Goal: Information Seeking & Learning: Learn about a topic

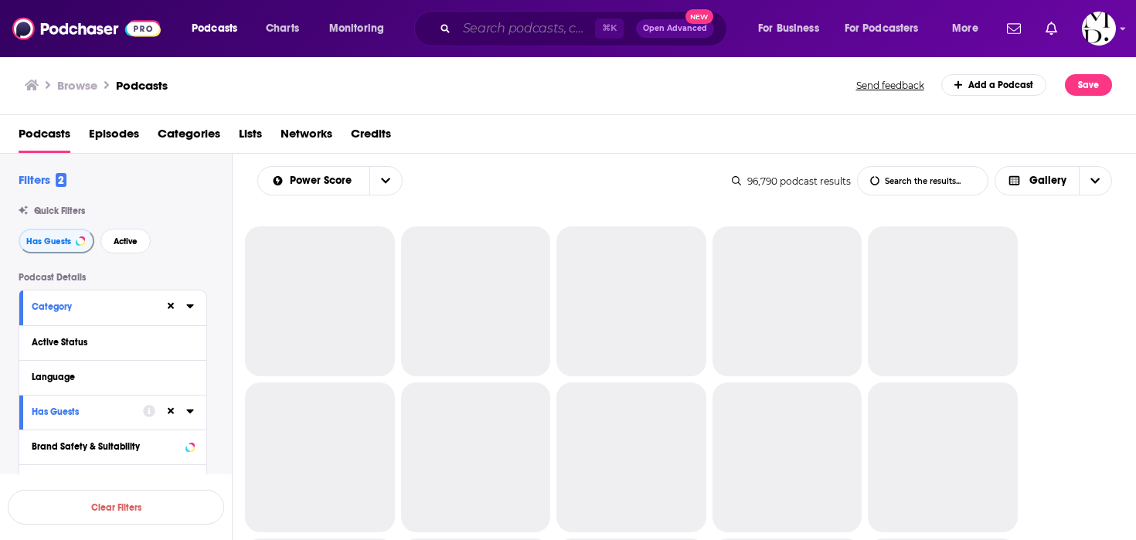
click at [572, 31] on input "Search podcasts, credits, & more..." at bounding box center [526, 28] width 138 height 25
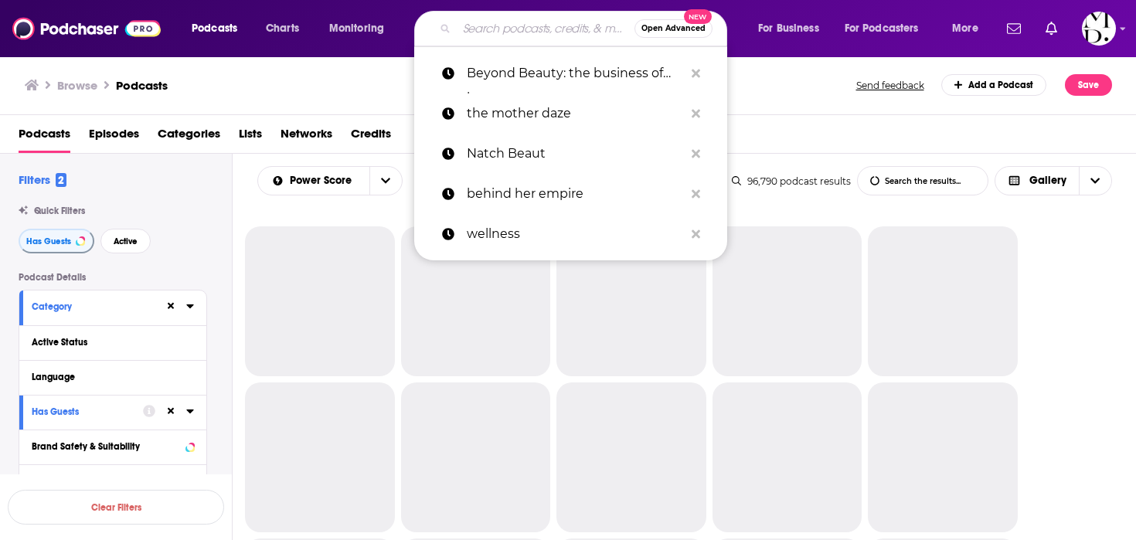
paste input "We Can Do Hard Things"
type input "We Can Do Hard Things"
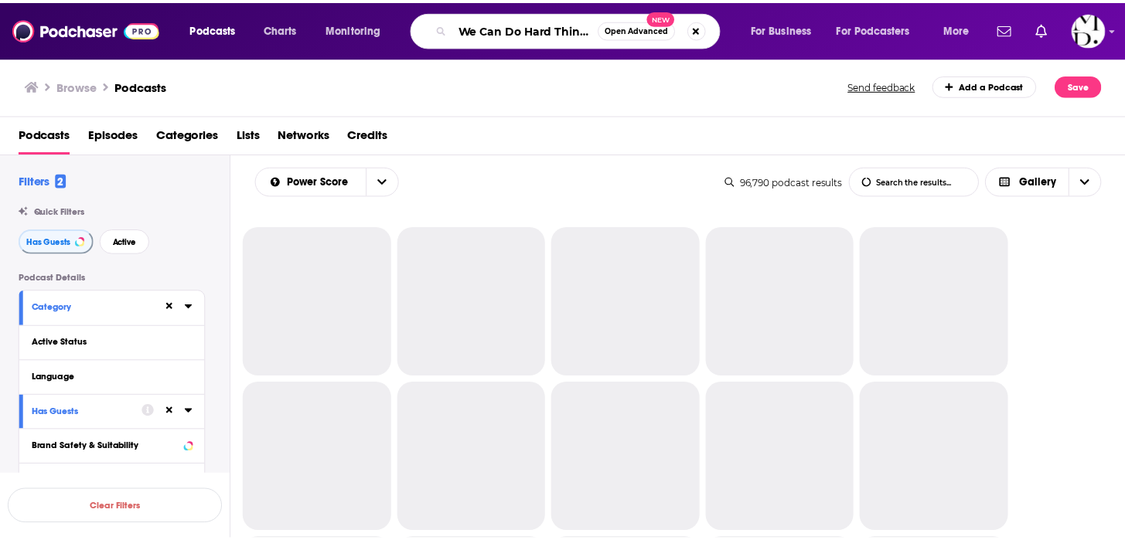
scroll to position [0, 2]
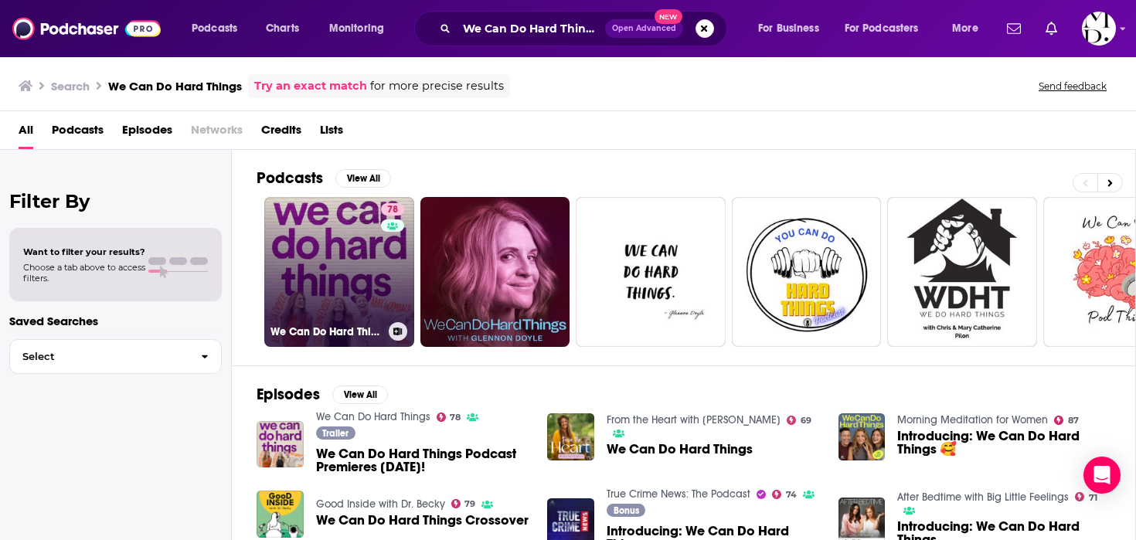
click at [392, 277] on div "78" at bounding box center [394, 262] width 27 height 119
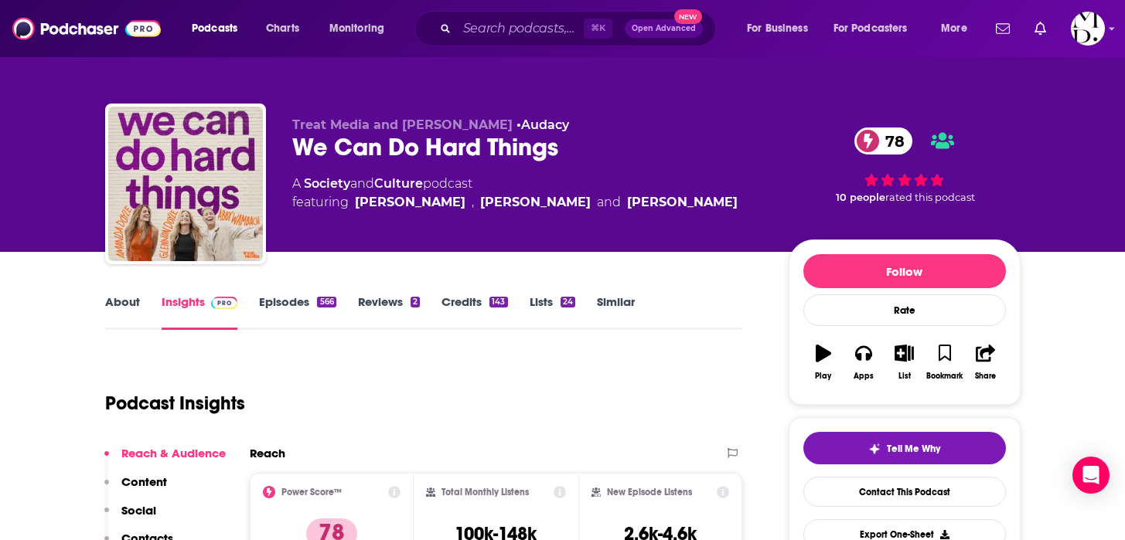
scroll to position [6, 0]
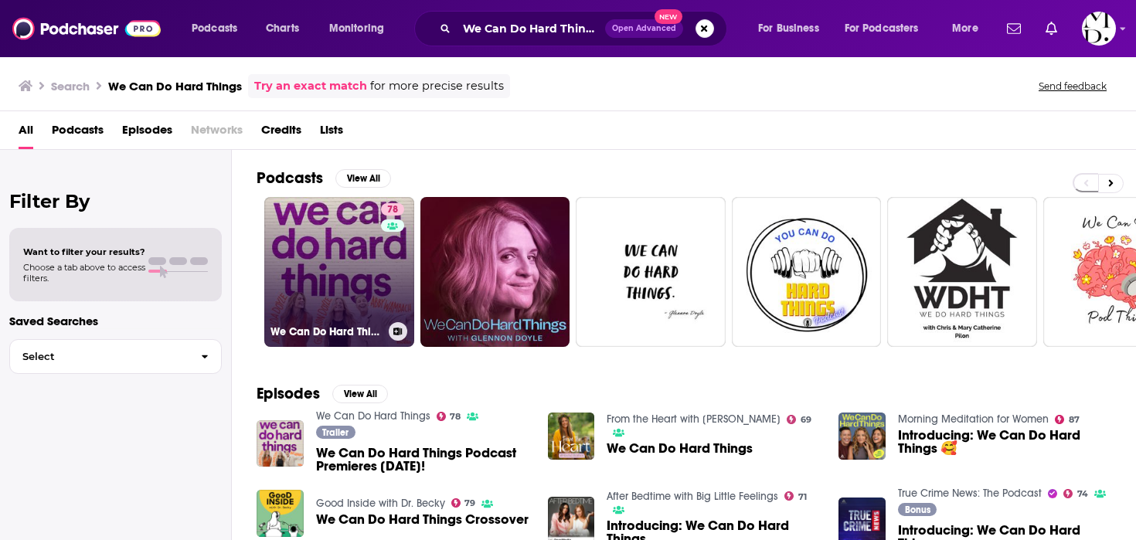
click at [357, 279] on link "78 We Can Do Hard Things" at bounding box center [339, 272] width 150 height 150
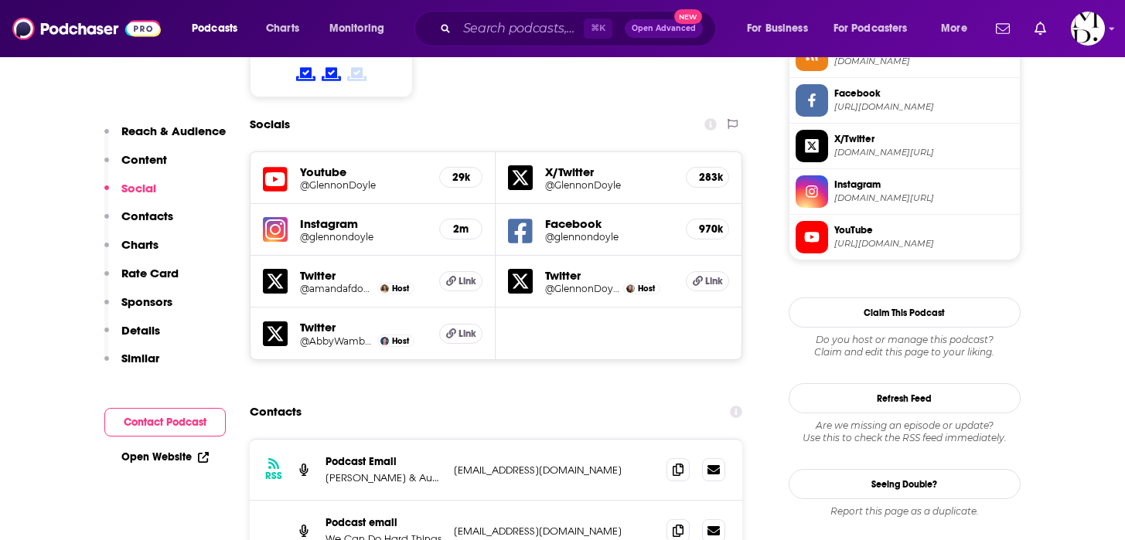
scroll to position [1300, 0]
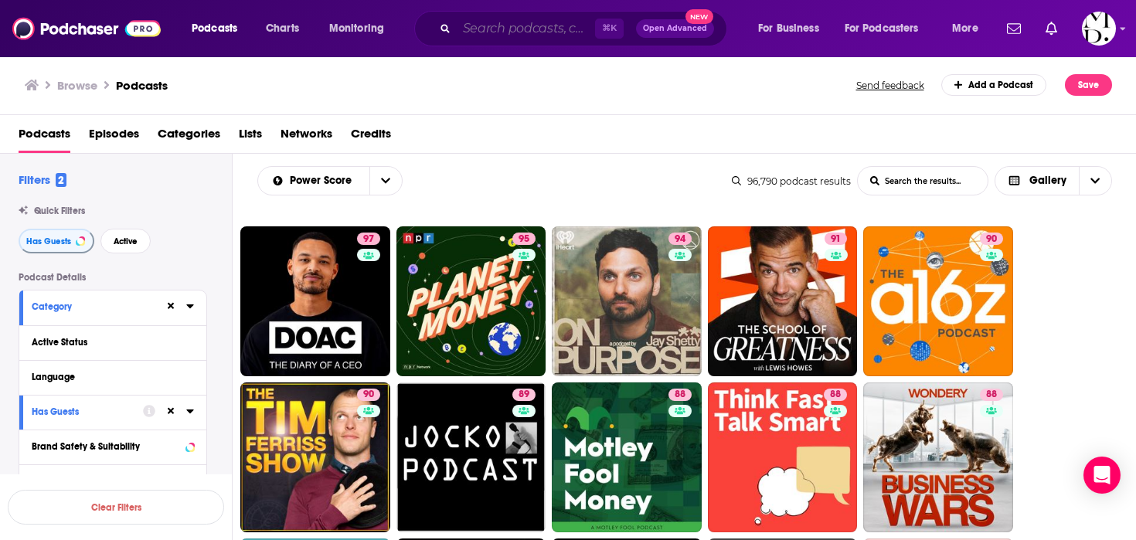
click at [560, 25] on input "Search podcasts, credits, & more..." at bounding box center [526, 28] width 138 height 25
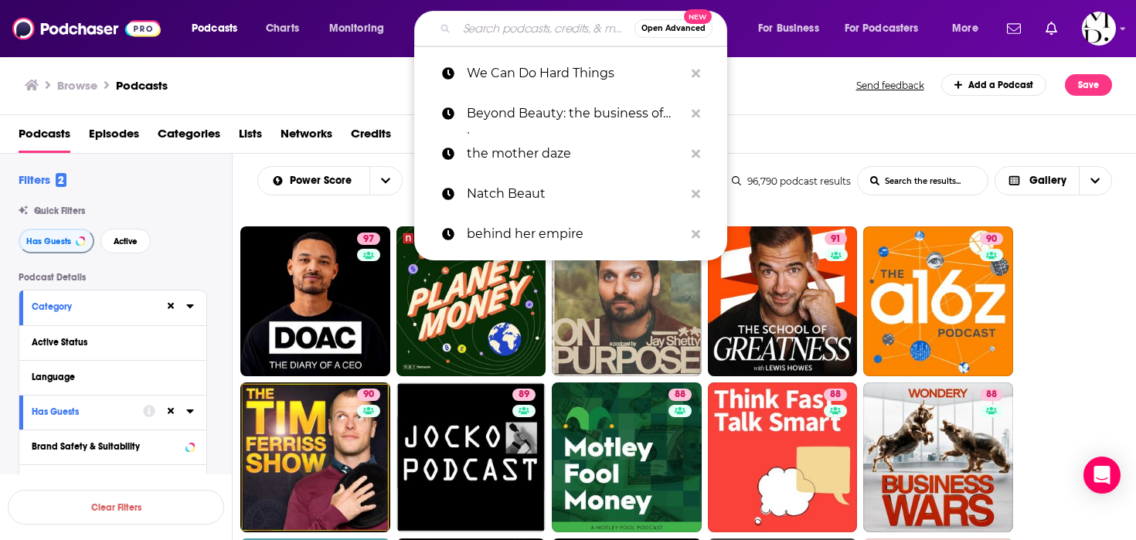
paste input "Raw Beauty Talks"
type input "Raw Beauty Talks"
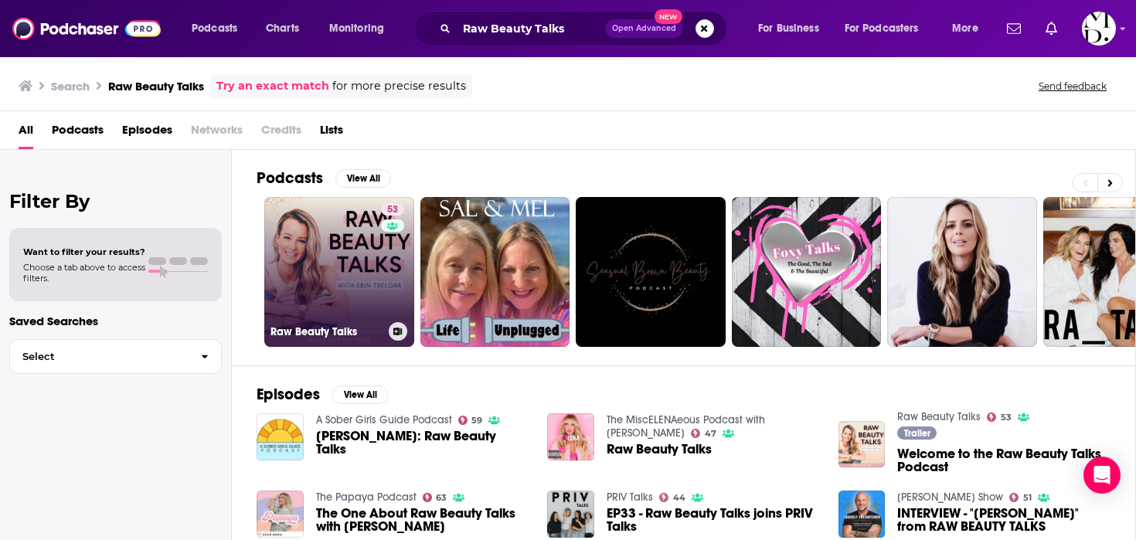
click at [346, 261] on link "53 Raw Beauty Talks" at bounding box center [339, 272] width 150 height 150
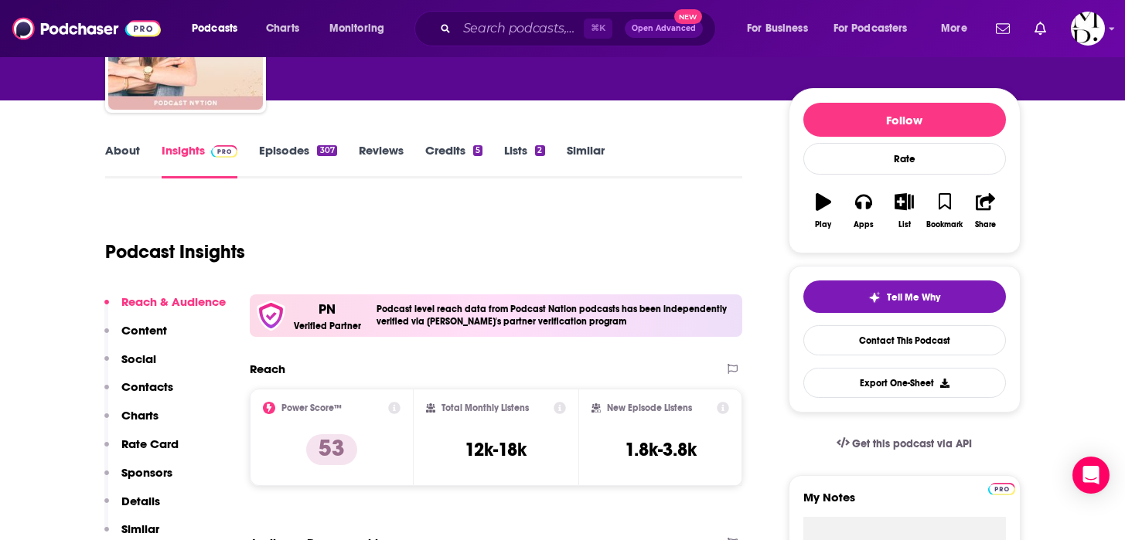
scroll to position [154, 0]
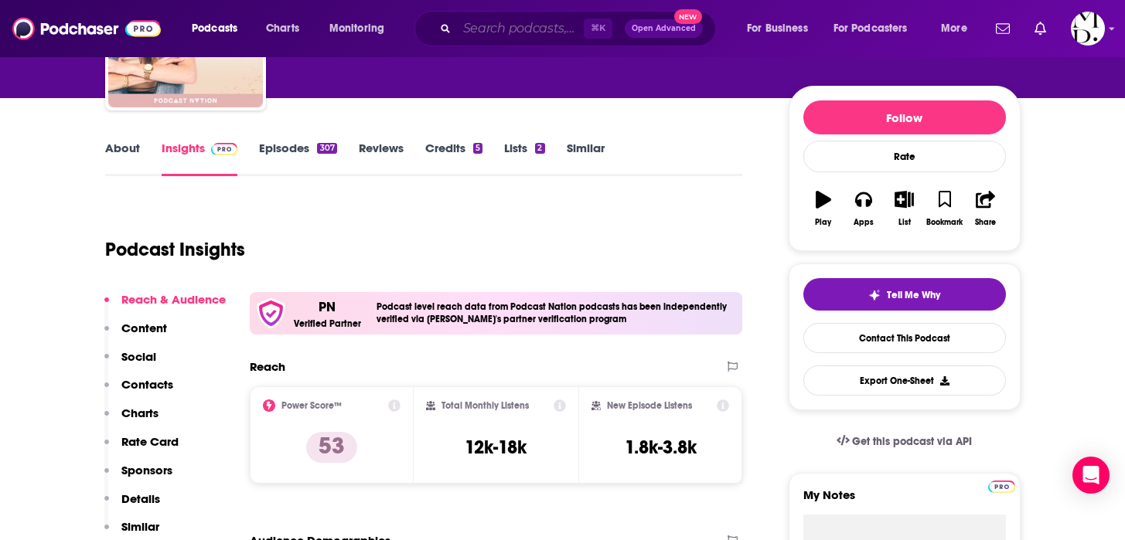
click at [542, 16] on input "Search podcasts, credits, & more..." at bounding box center [520, 28] width 127 height 25
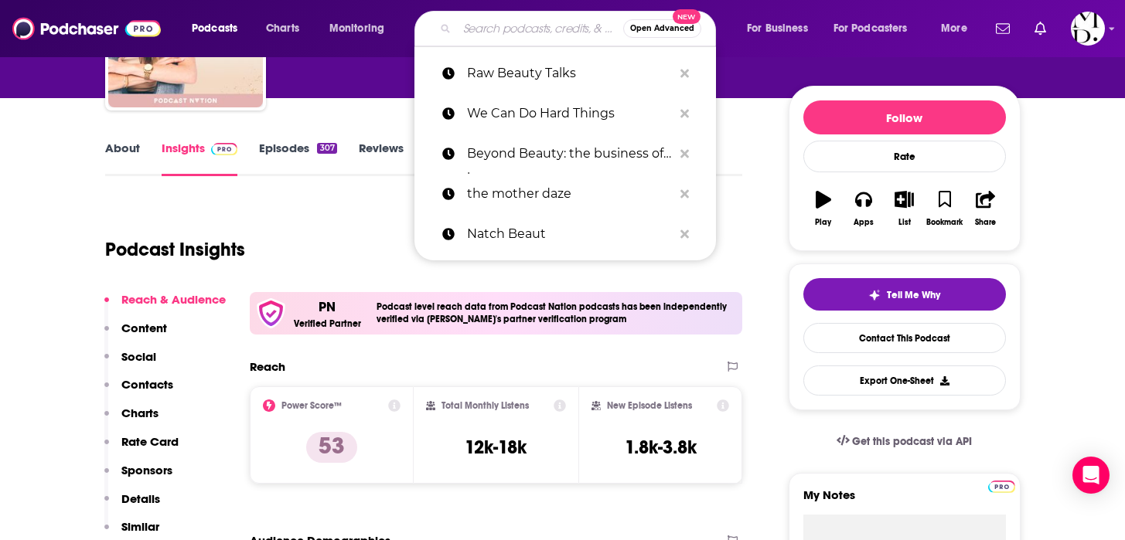
paste input "33voices"
type input "33voices"
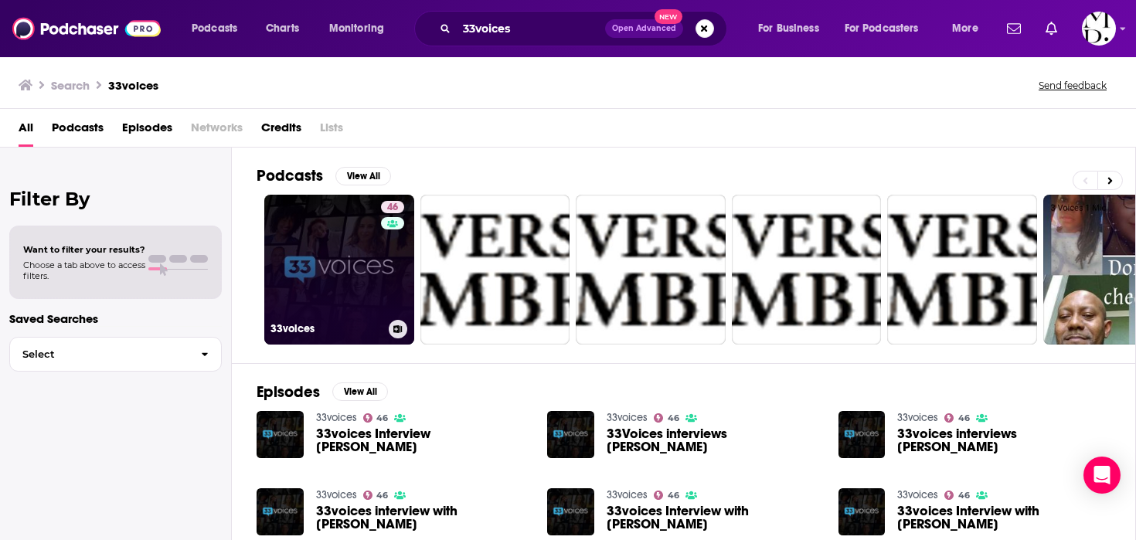
click at [308, 308] on link "46 33voices" at bounding box center [339, 270] width 150 height 150
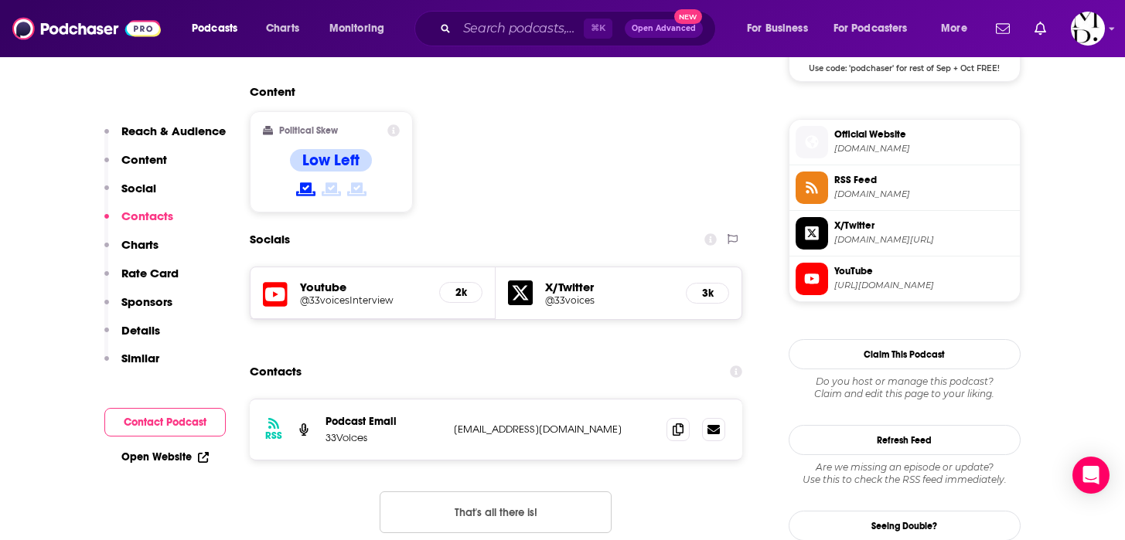
scroll to position [1234, 0]
